Goal: Task Accomplishment & Management: Manage account settings

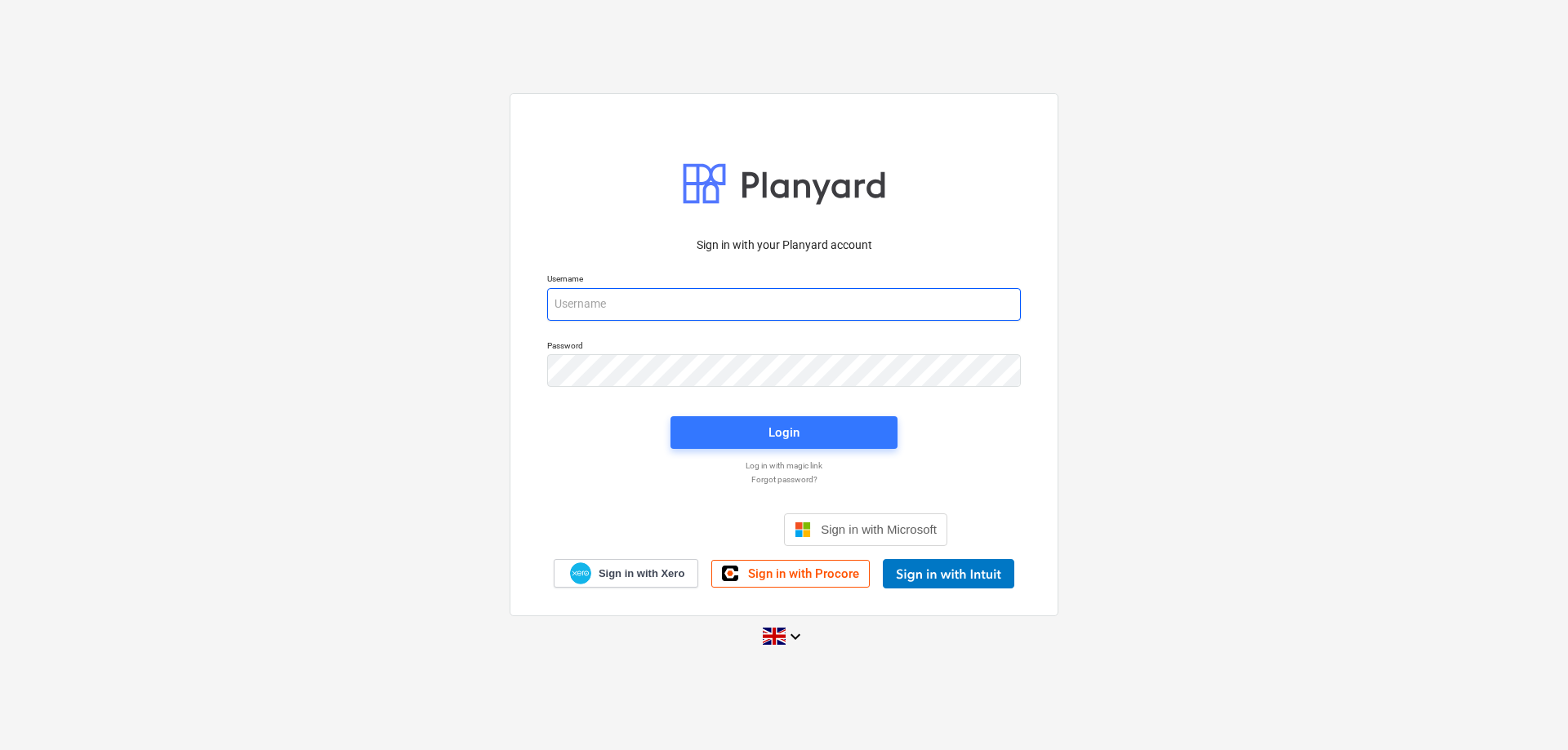
click at [673, 304] on input "email" at bounding box center [784, 304] width 474 height 33
type input "[PERSON_NAME][EMAIL_ADDRESS][DOMAIN_NAME]"
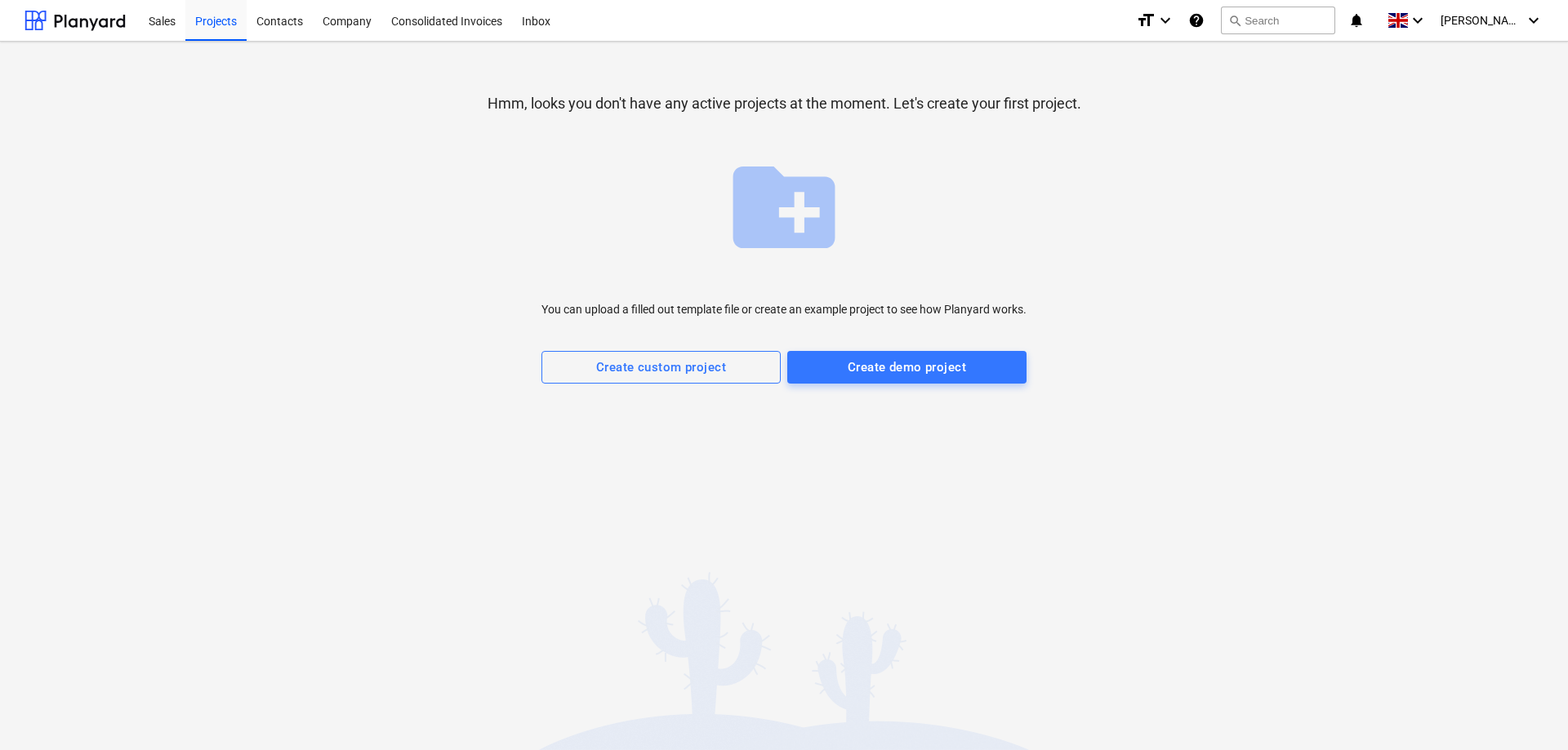
click at [995, 165] on div "create_new_folder You can upload a filled out template file or create an exampl…" at bounding box center [783, 265] width 485 height 237
click at [357, 26] on div "Company" at bounding box center [347, 19] width 69 height 41
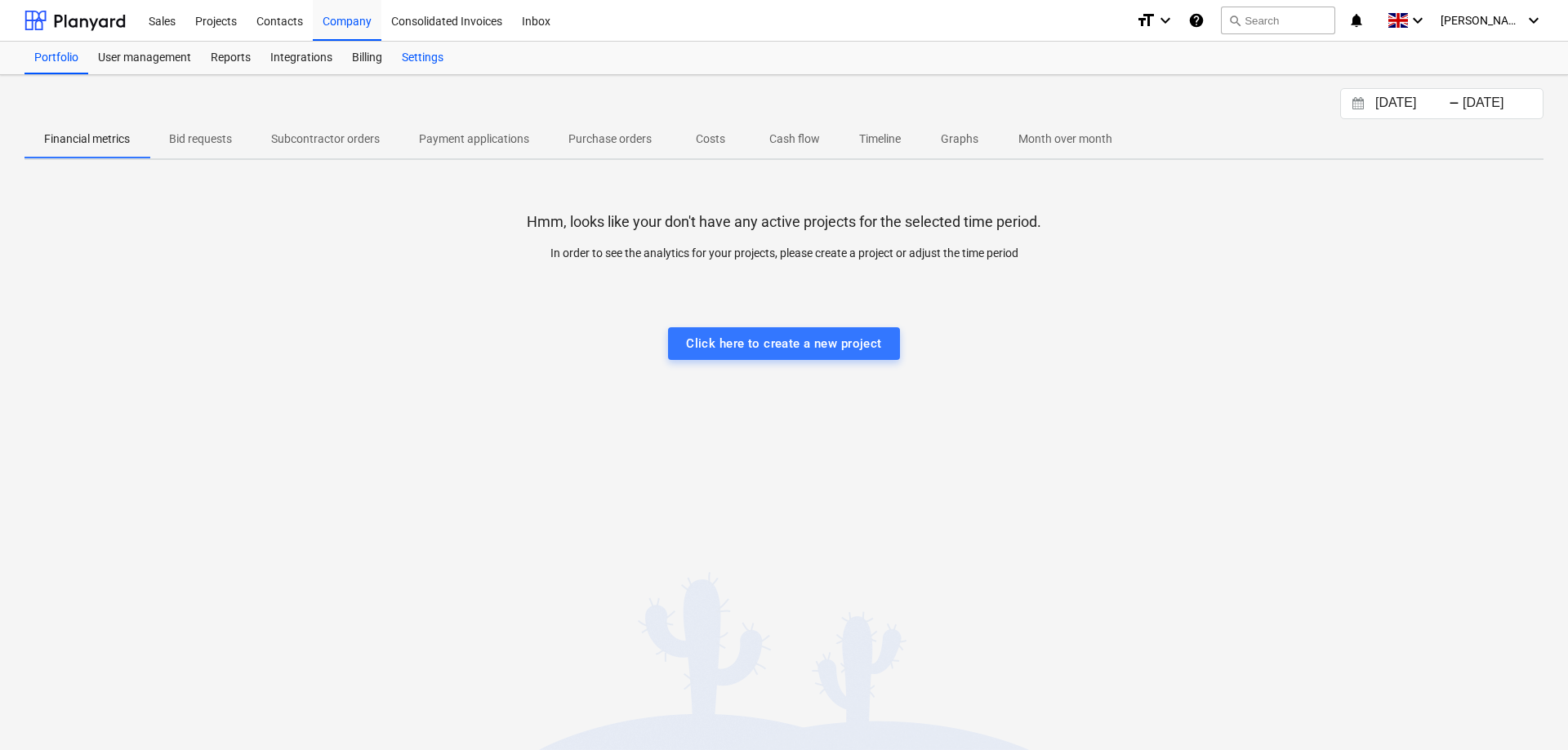
click at [427, 52] on div "Settings" at bounding box center [422, 57] width 61 height 33
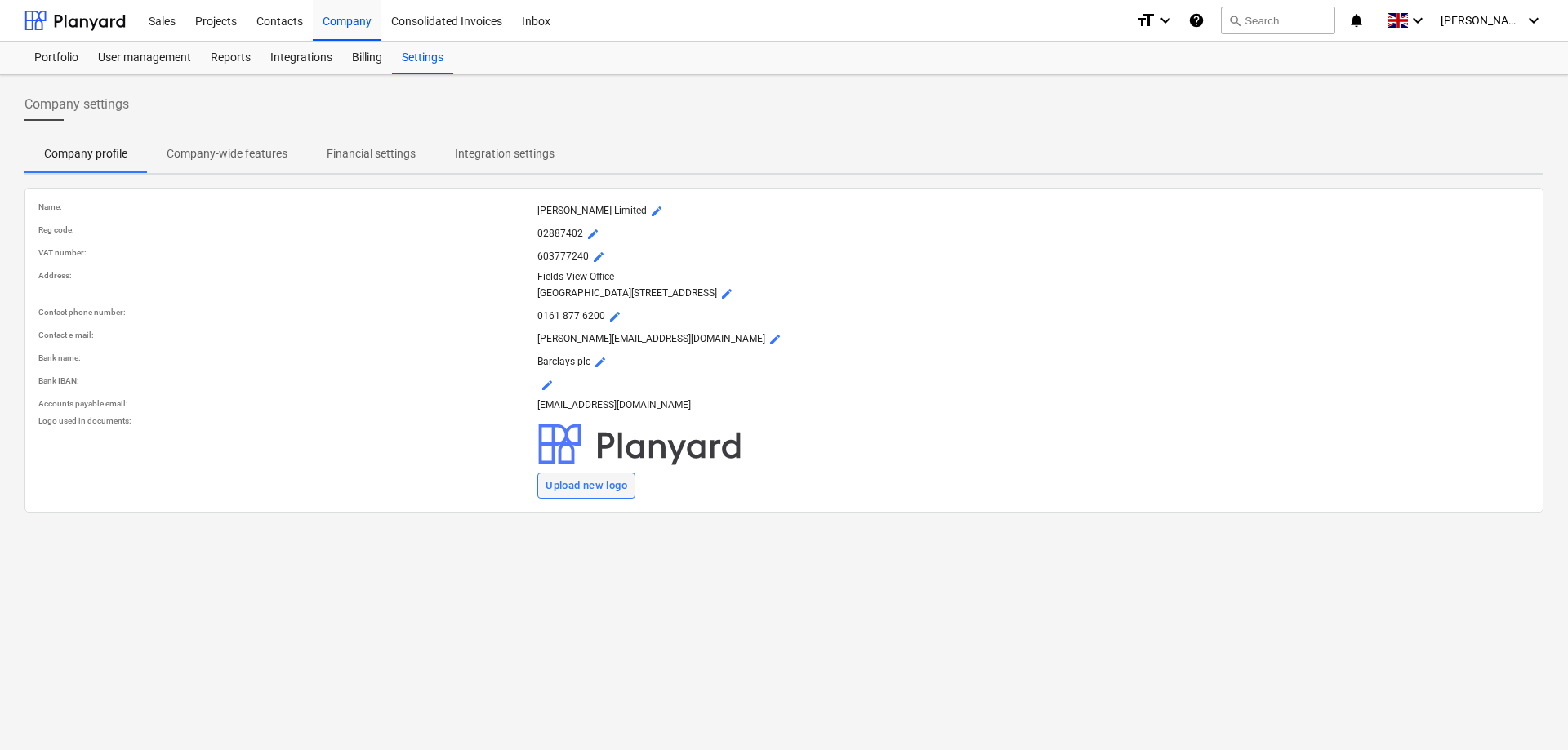
click at [603, 495] on div "Upload new logo" at bounding box center [586, 485] width 82 height 19
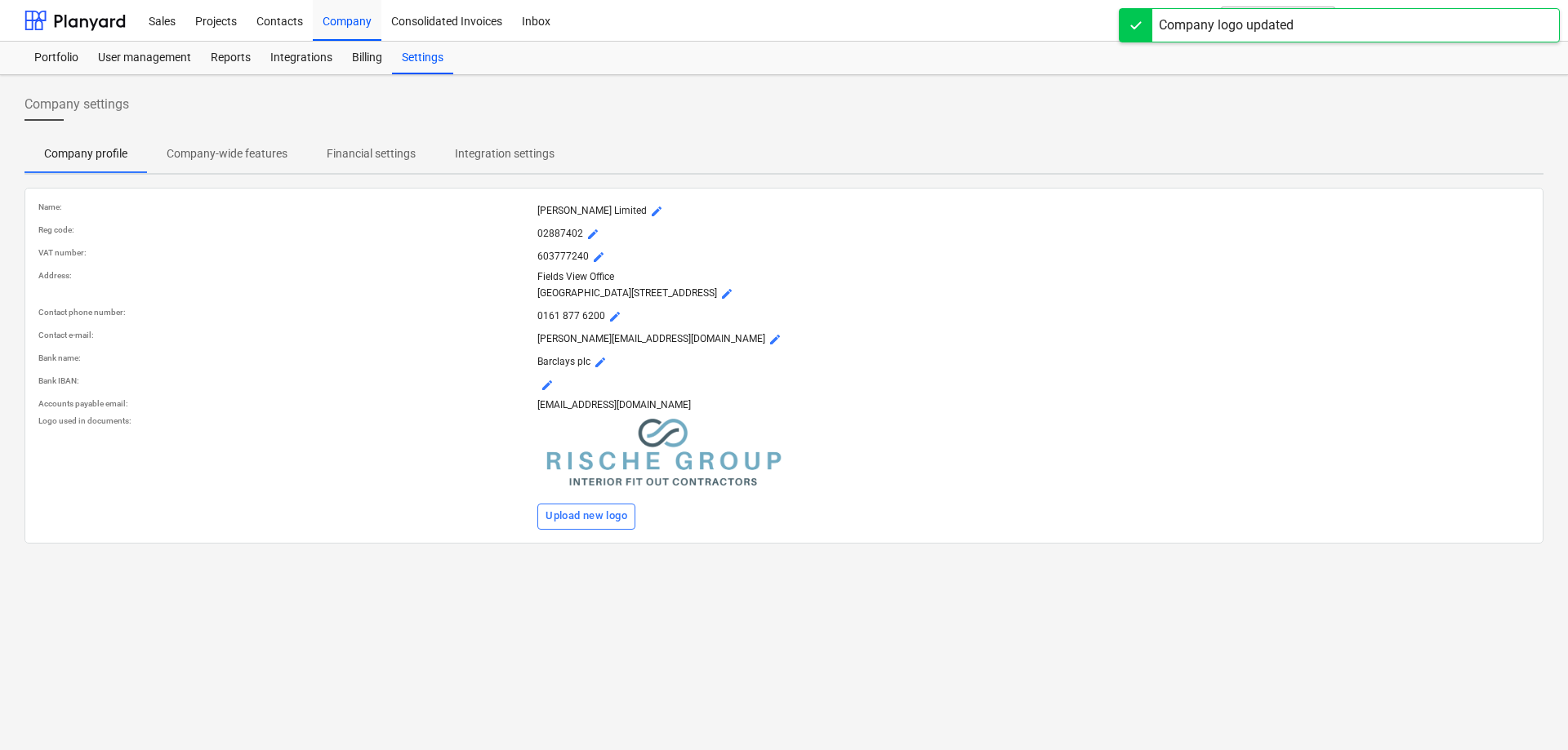
click at [1031, 326] on p "0161 877 6200 mode_edit" at bounding box center [1034, 317] width 992 height 19
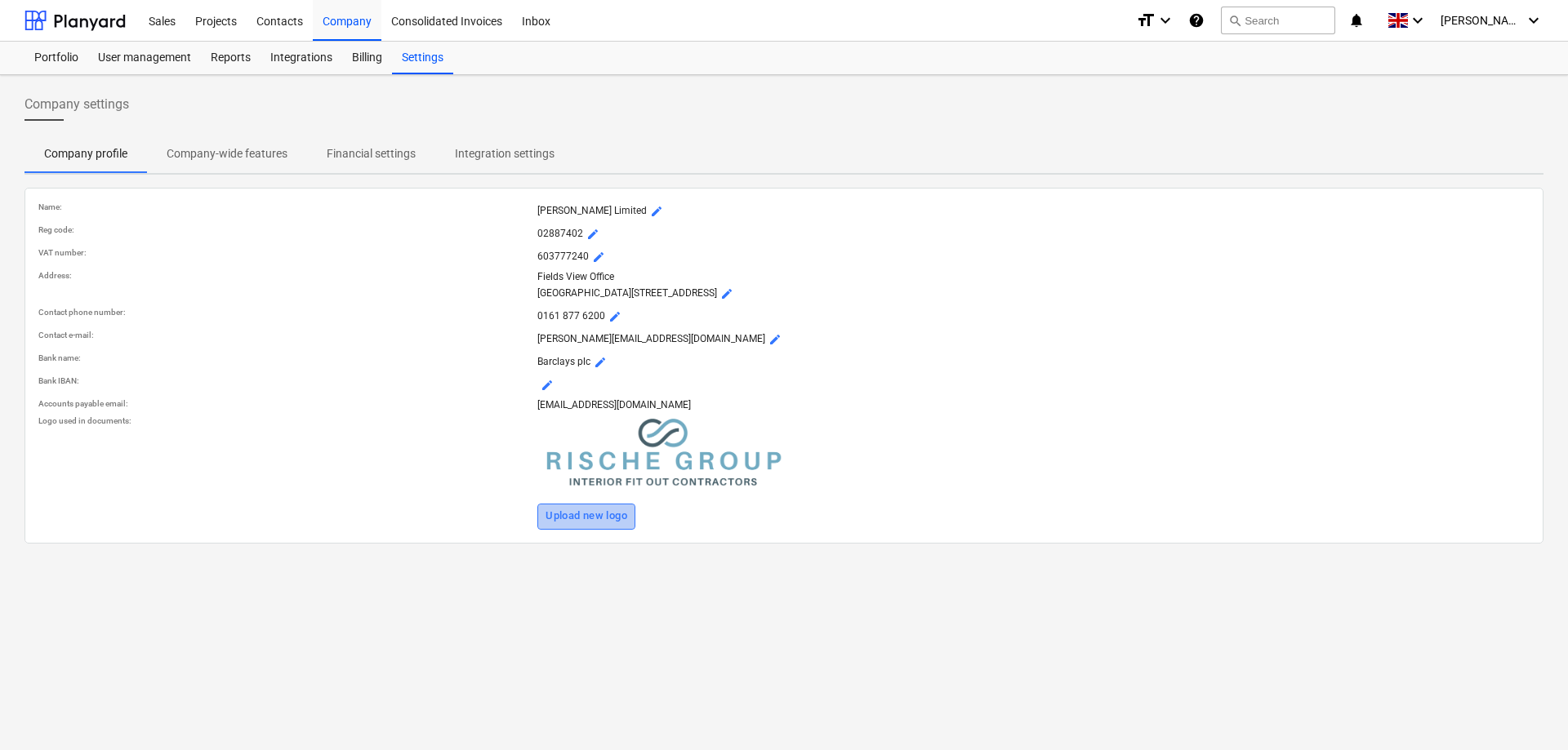
click at [609, 526] on div "Upload new logo" at bounding box center [586, 515] width 82 height 19
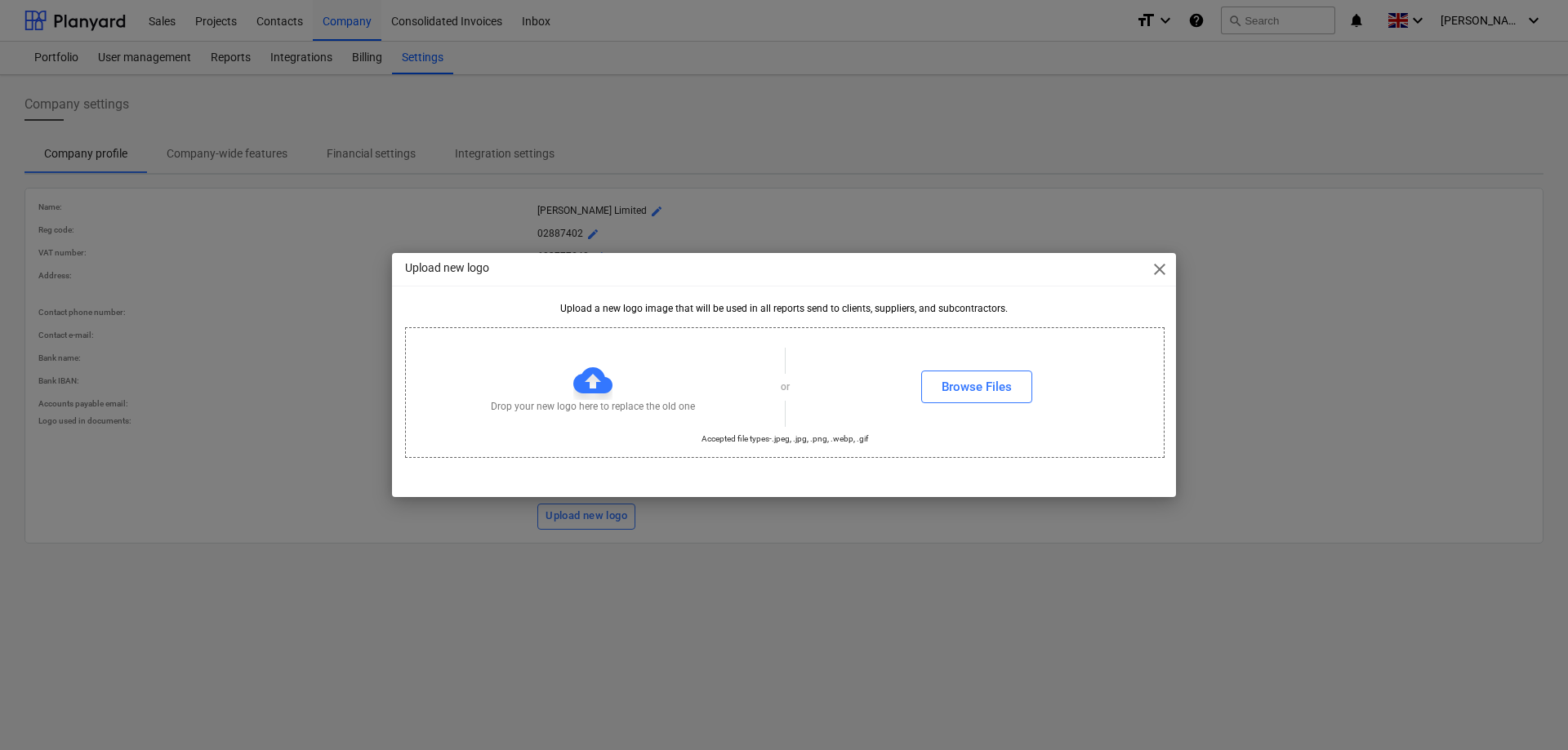
click at [1165, 266] on span "close" at bounding box center [1159, 269] width 19 height 19
